Goal: Transaction & Acquisition: Purchase product/service

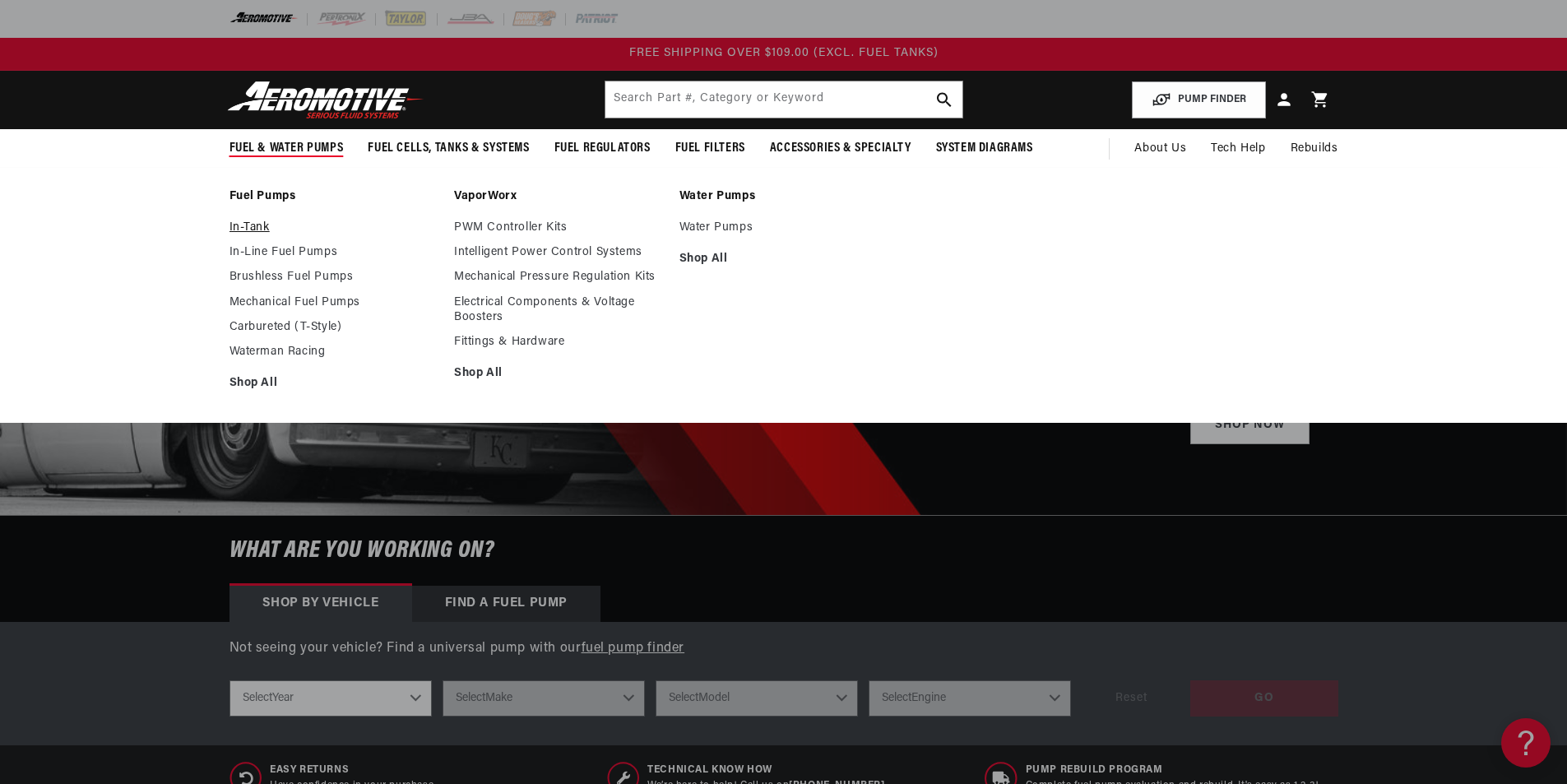
click at [255, 220] on link "In-Tank" at bounding box center [334, 228] width 209 height 15
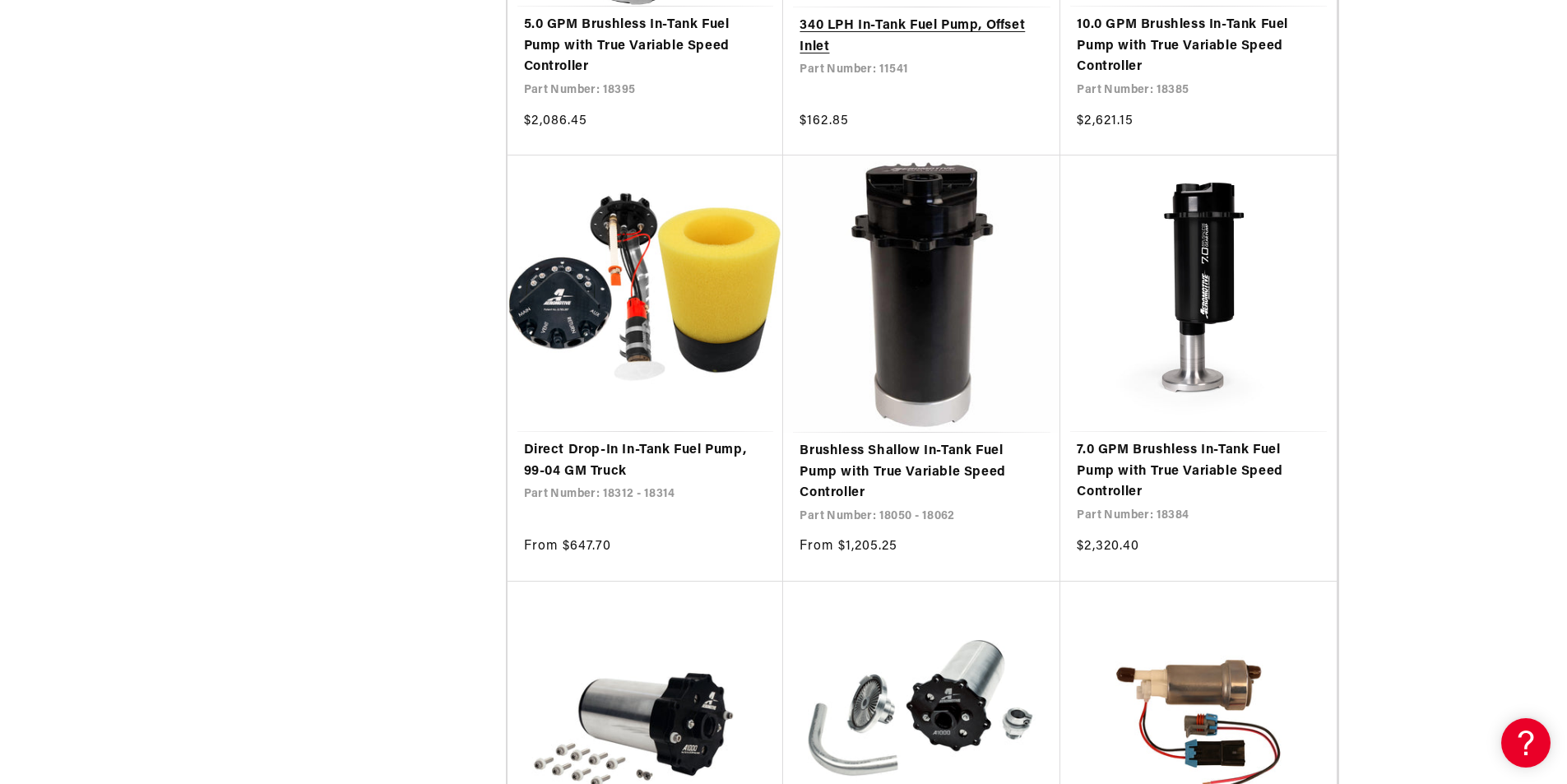
scroll to position [2056, 0]
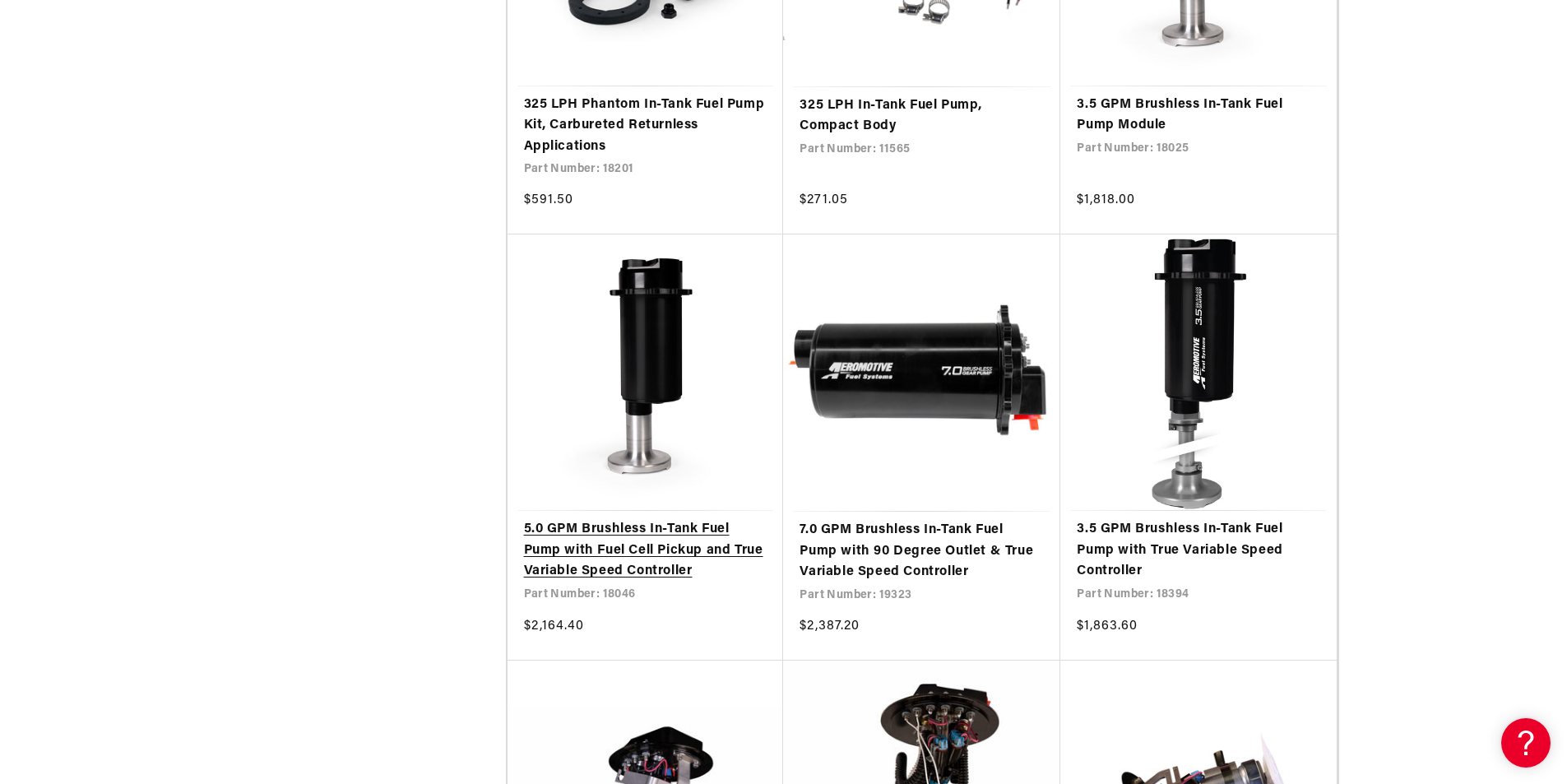
scroll to position [3782, 0]
